Goal: Information Seeking & Learning: Learn about a topic

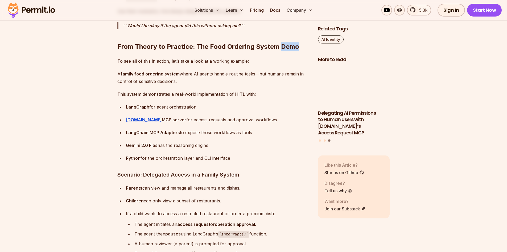
scroll to position [2277, 0]
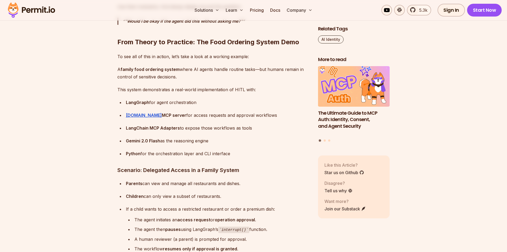
click at [240, 66] on p "A family food ordering system where AI agents handle routine tasks—but humans r…" at bounding box center [213, 73] width 192 height 15
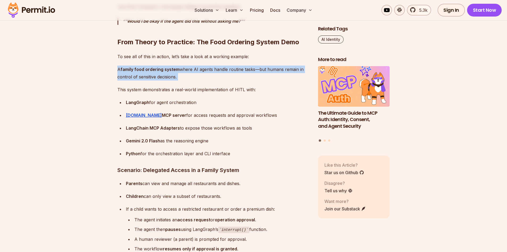
click at [240, 66] on p "A family food ordering system where AI agents handle routine tasks—but humans r…" at bounding box center [213, 73] width 192 height 15
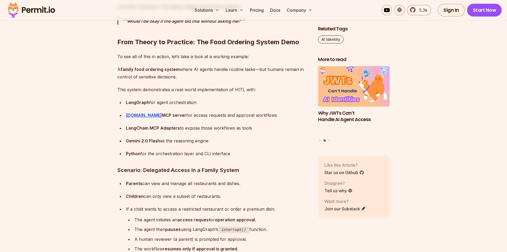
click at [242, 86] on p "This system demonstrates a real-world implementation of HITL with:" at bounding box center [213, 89] width 192 height 7
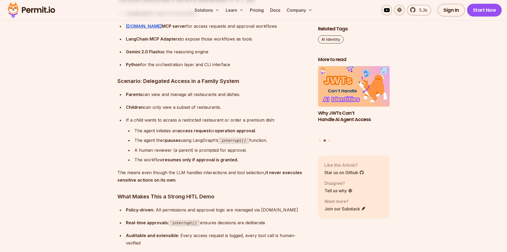
click at [199, 91] on div "Parents can view and manage all restaurants and dishes." at bounding box center [218, 94] width 184 height 7
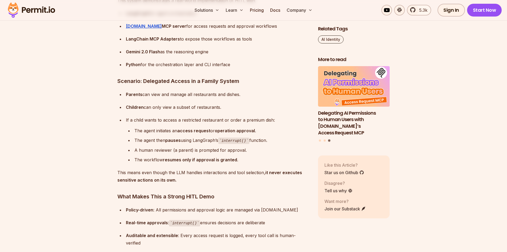
click at [173, 103] on div "Children can only view a subset of restaurants." at bounding box center [218, 106] width 184 height 7
click at [169, 117] on div "If a child wants to access a restricted restaurant or order a premium dish:" at bounding box center [218, 119] width 184 height 7
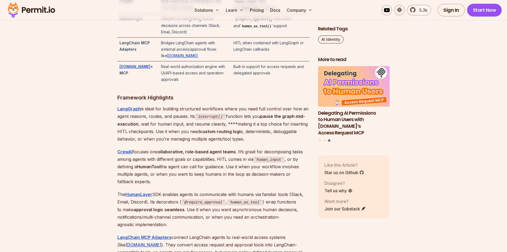
scroll to position [1212, 0]
